Goal: Task Accomplishment & Management: Manage account settings

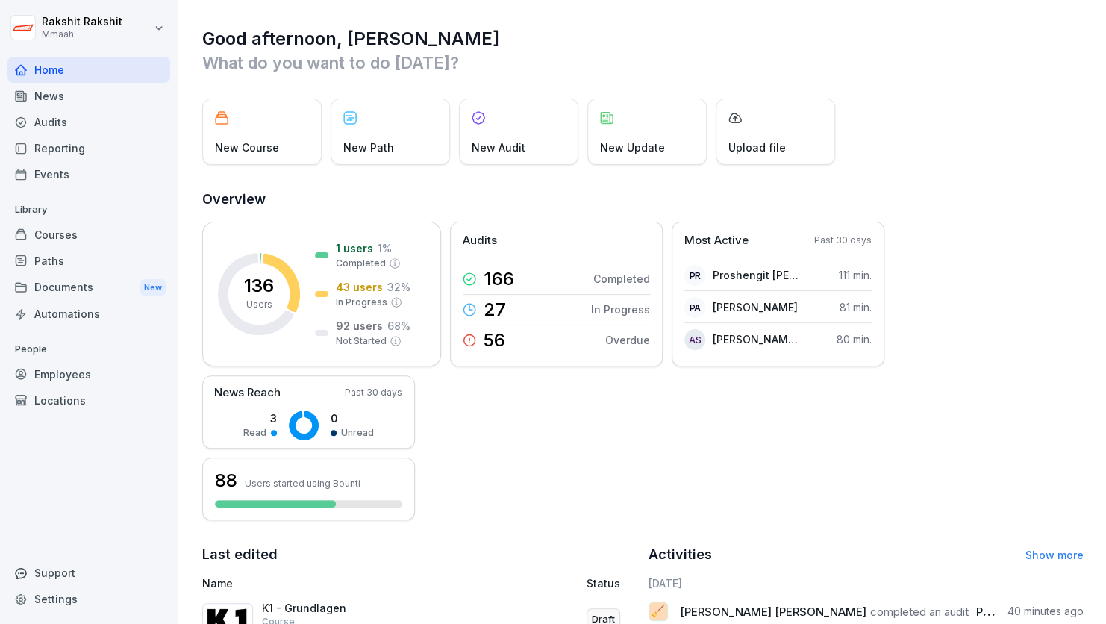
click at [85, 364] on div "Employees" at bounding box center [88, 374] width 163 height 26
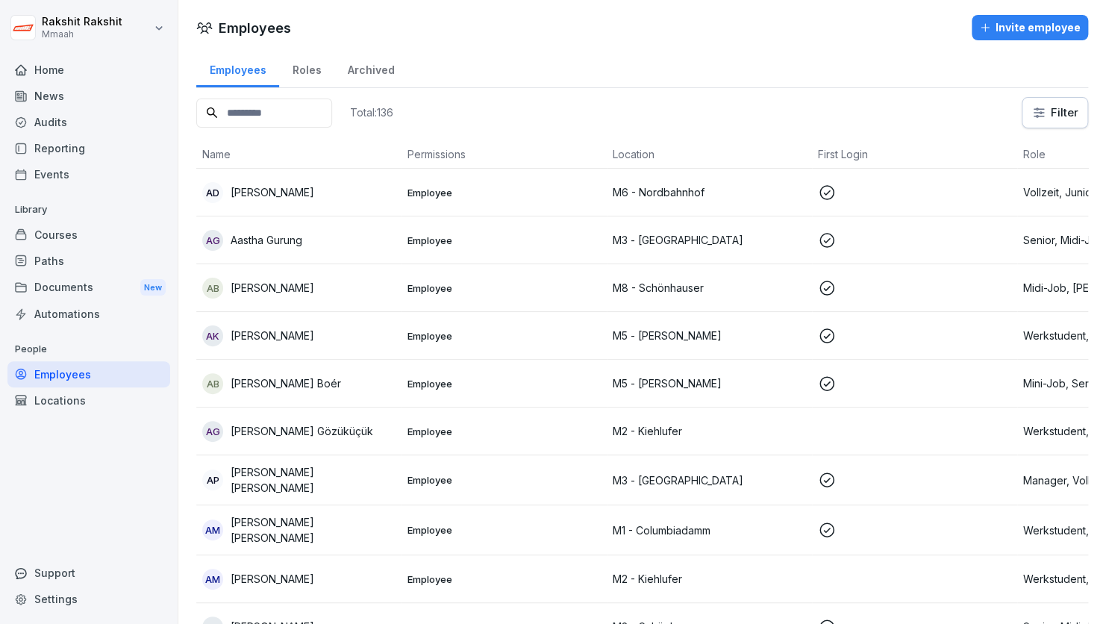
click at [272, 111] on input at bounding box center [264, 113] width 136 height 29
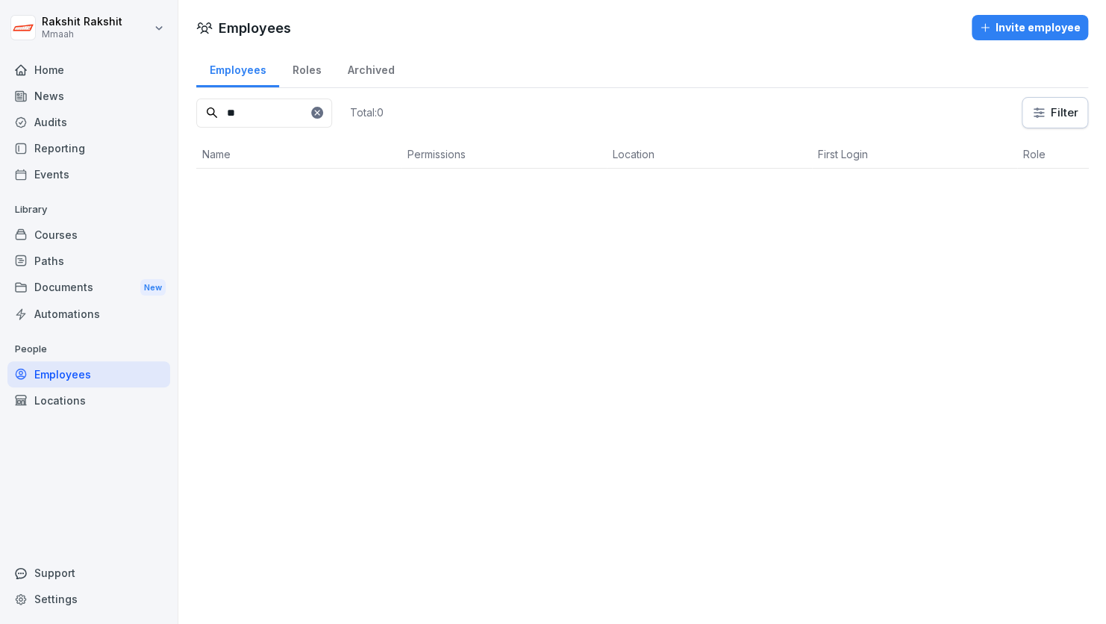
type input "*"
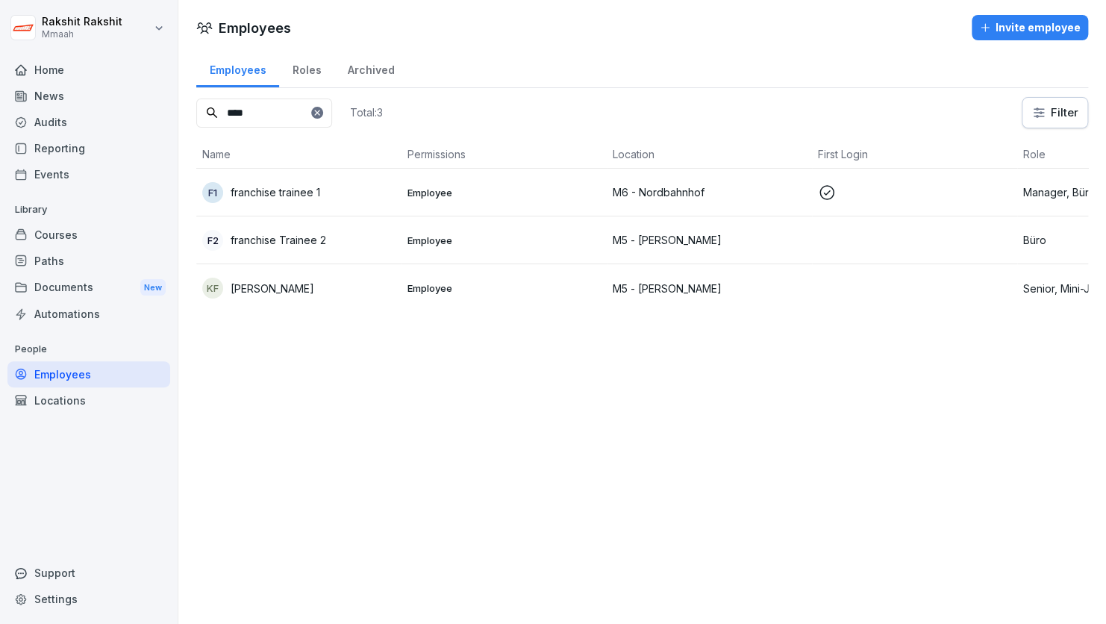
type input "****"
click at [317, 190] on p "franchise trainee 1" at bounding box center [276, 192] width 90 height 16
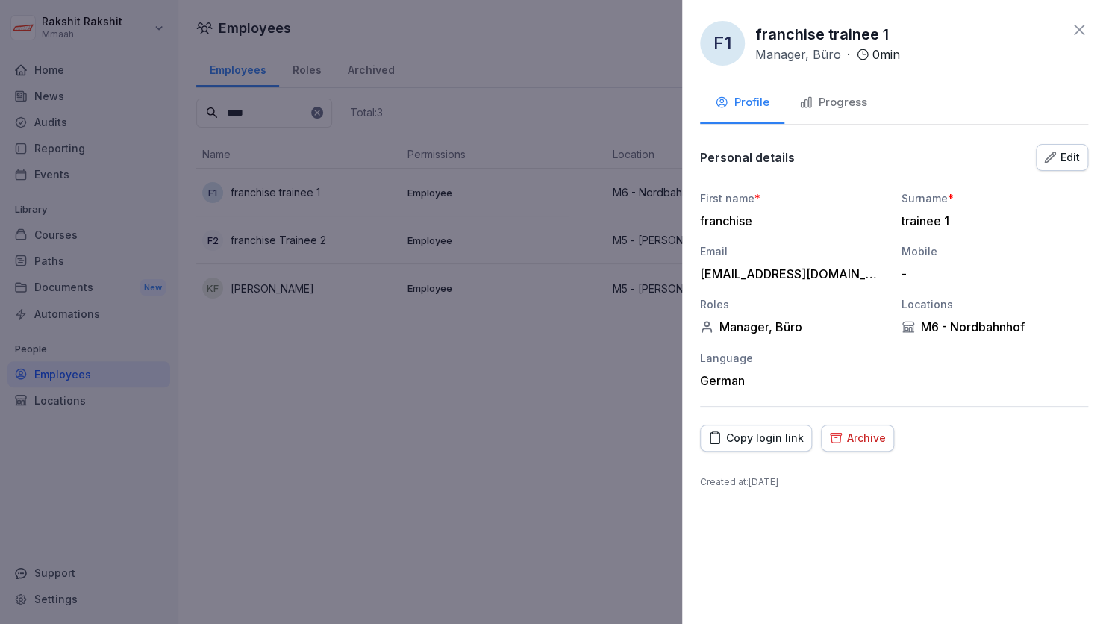
click at [747, 434] on div "Copy login link" at bounding box center [756, 438] width 96 height 16
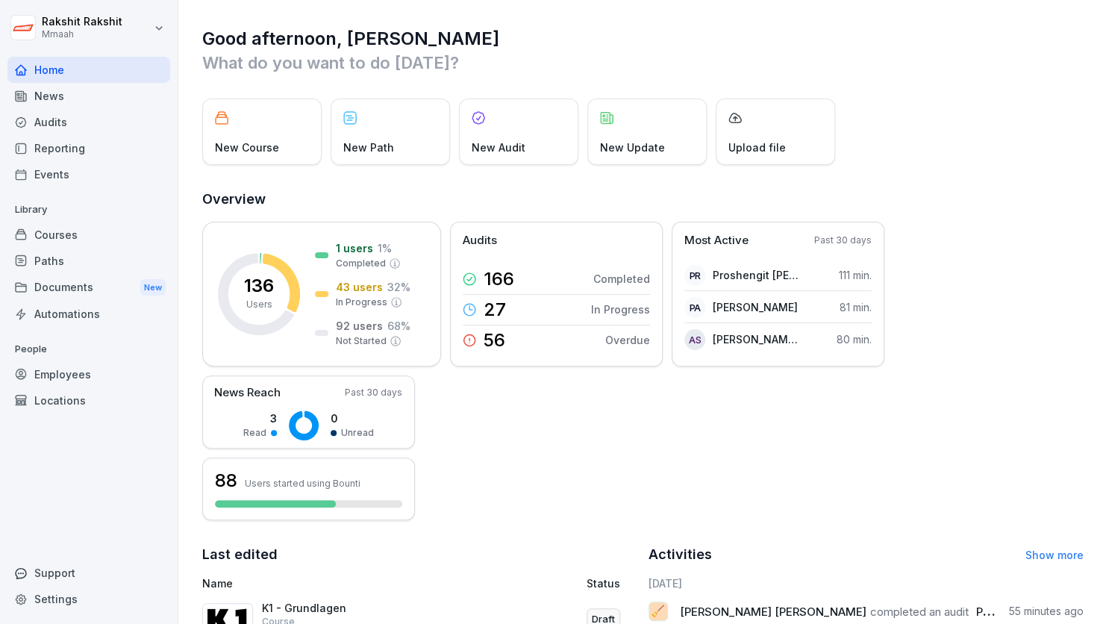
click at [63, 373] on div "Employees" at bounding box center [88, 374] width 163 height 26
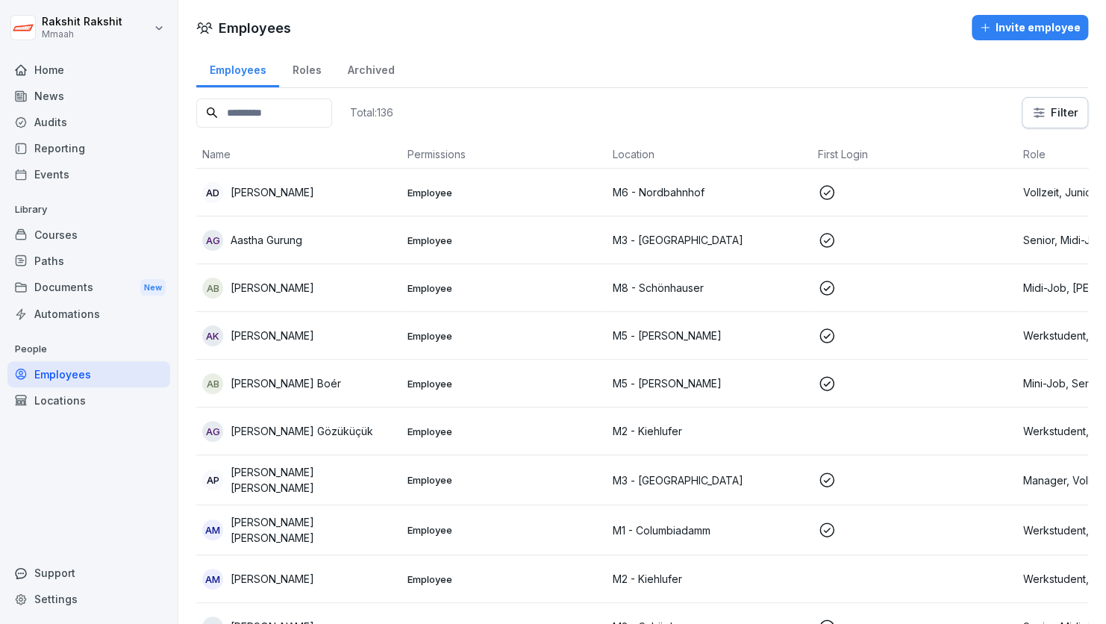
click at [299, 110] on input at bounding box center [264, 113] width 136 height 29
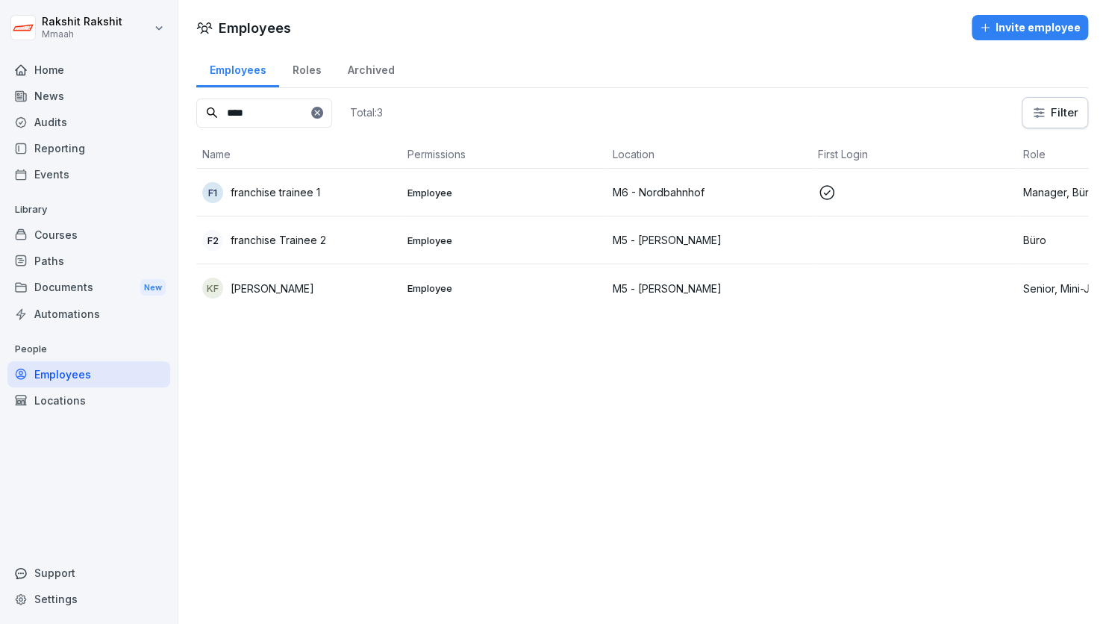
type input "****"
click at [347, 234] on div "f2 franchise Trainee 2" at bounding box center [298, 240] width 193 height 21
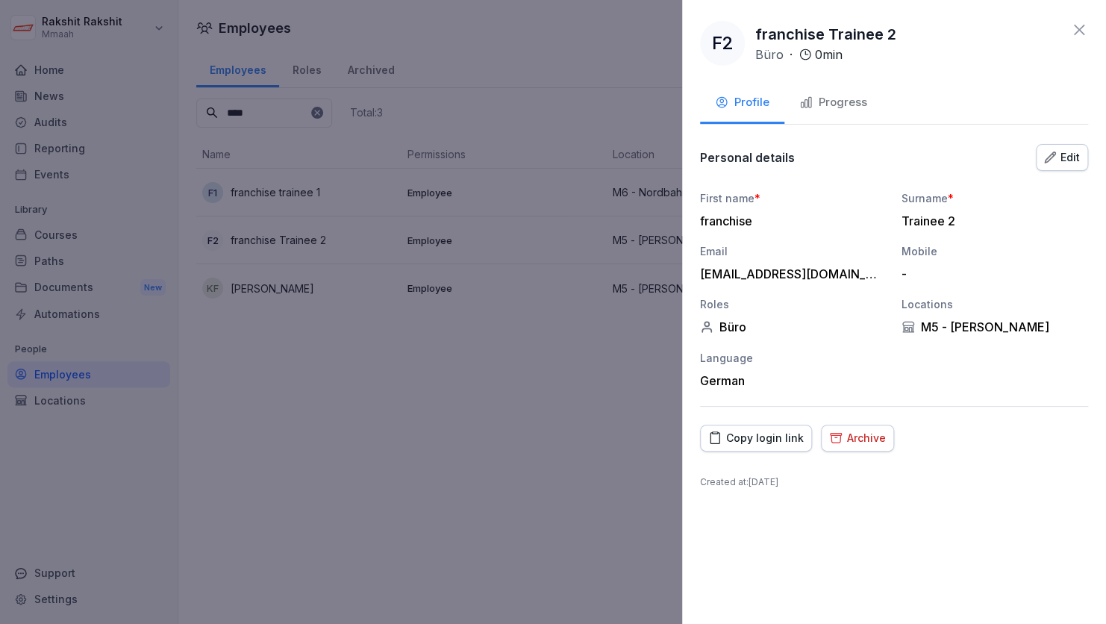
click at [745, 434] on div "Copy login link" at bounding box center [756, 438] width 96 height 16
